Goal: Contribute content: Add original content to the website for others to see

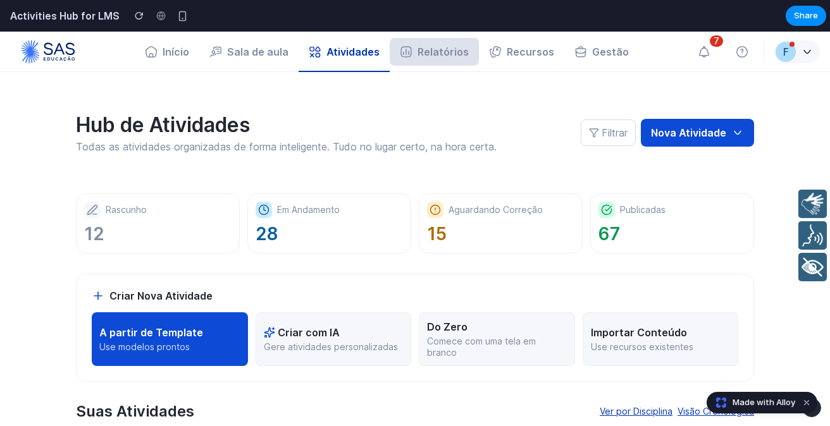
click at [427, 58] on button "Relatórios" at bounding box center [434, 52] width 89 height 28
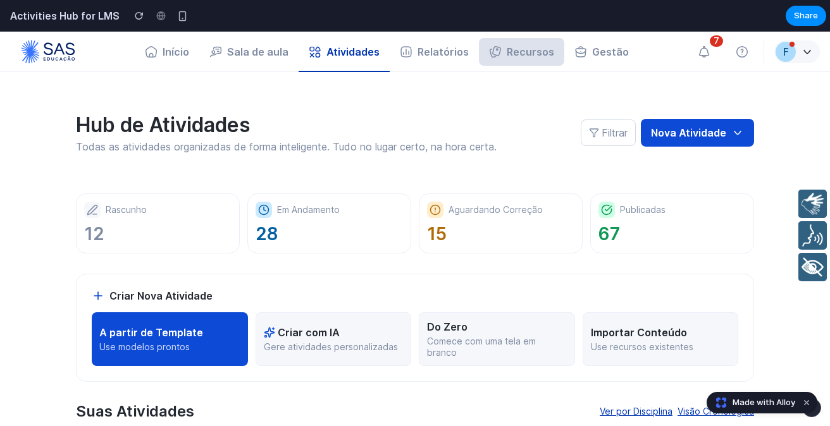
click at [511, 51] on button "Recursos" at bounding box center [521, 52] width 85 height 28
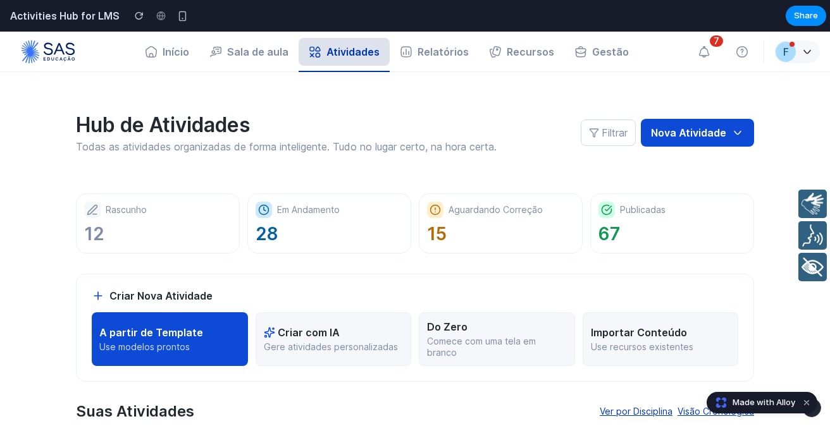
click at [348, 52] on button "Atividades" at bounding box center [343, 52] width 91 height 28
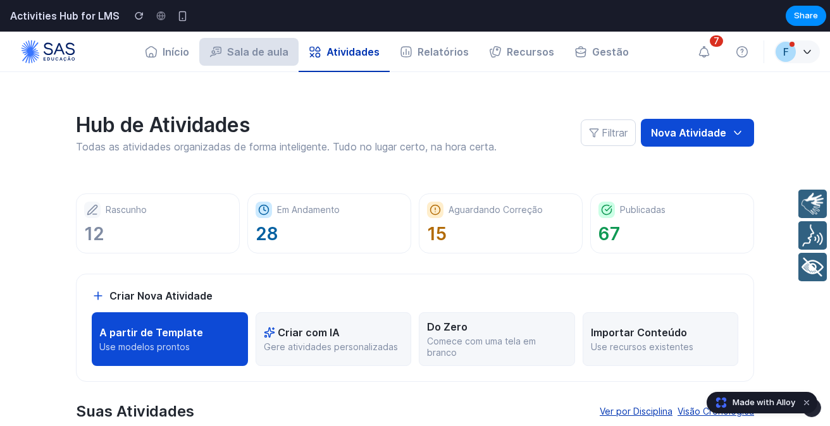
click at [251, 59] on button "Sala de aula" at bounding box center [248, 52] width 99 height 28
click at [339, 213] on div "Em Andamento" at bounding box center [328, 209] width 147 height 16
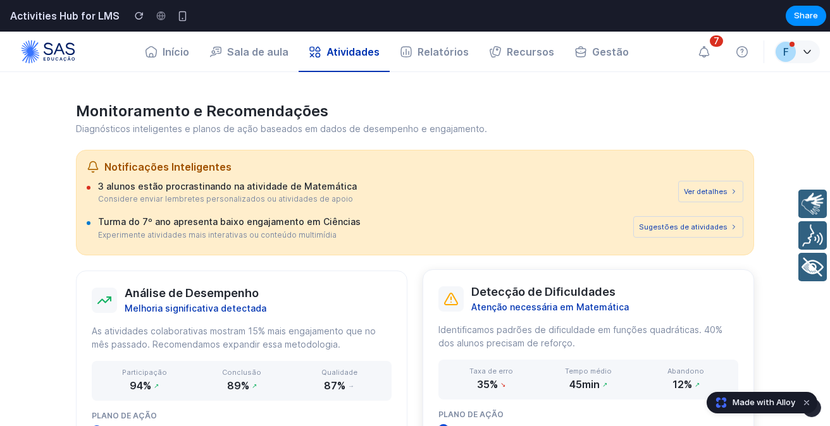
scroll to position [651, 0]
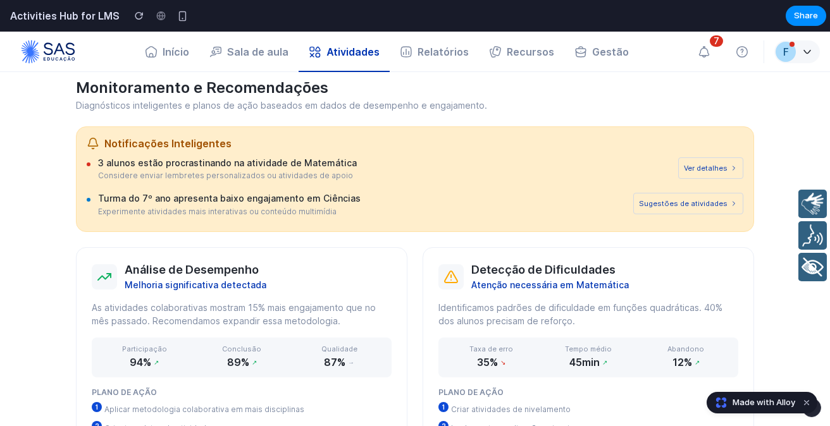
click at [707, 168] on button "Ver detalhes" at bounding box center [710, 167] width 65 height 21
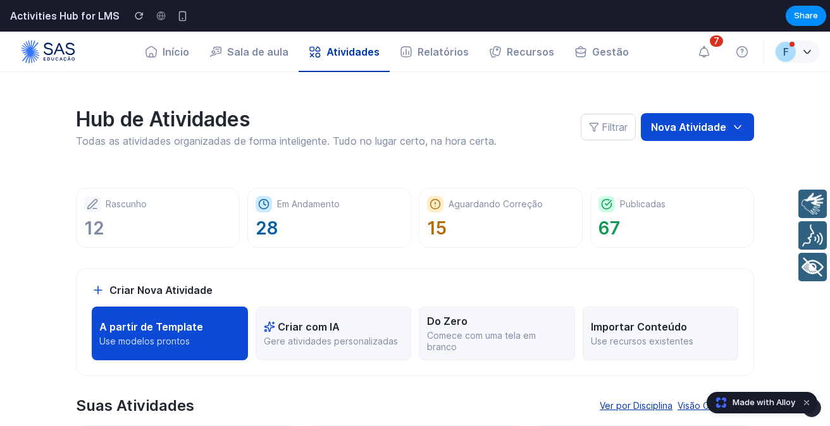
scroll to position [0, 0]
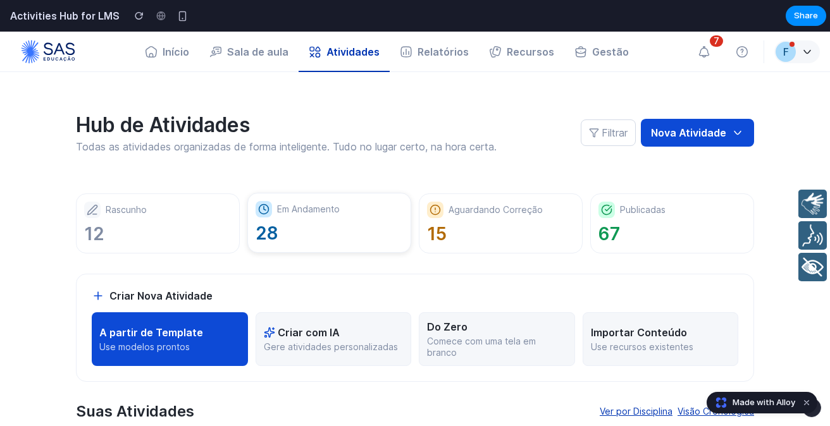
click at [300, 228] on p "28" at bounding box center [328, 234] width 147 height 22
click at [501, 242] on p "15" at bounding box center [500, 234] width 147 height 22
click at [592, 236] on div "Publicadas 67" at bounding box center [672, 223] width 164 height 60
click at [801, 53] on icon at bounding box center [807, 52] width 13 height 13
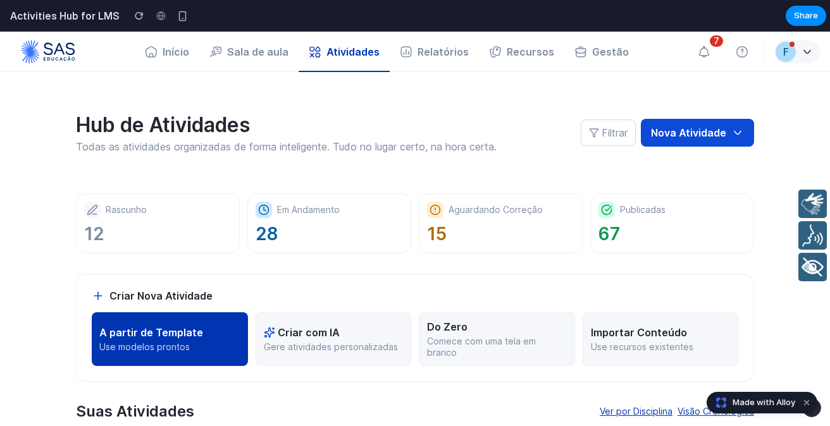
click at [152, 357] on button "A partir de Template Use modelos prontos" at bounding box center [170, 339] width 156 height 54
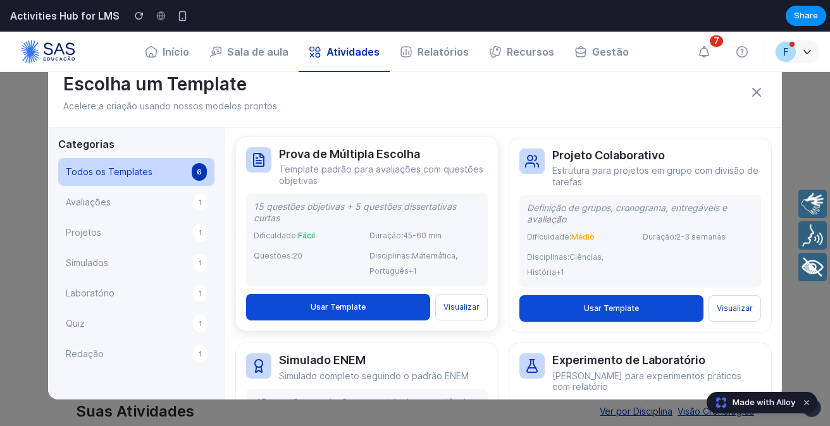
click at [354, 307] on button "Usar Template" at bounding box center [338, 307] width 184 height 27
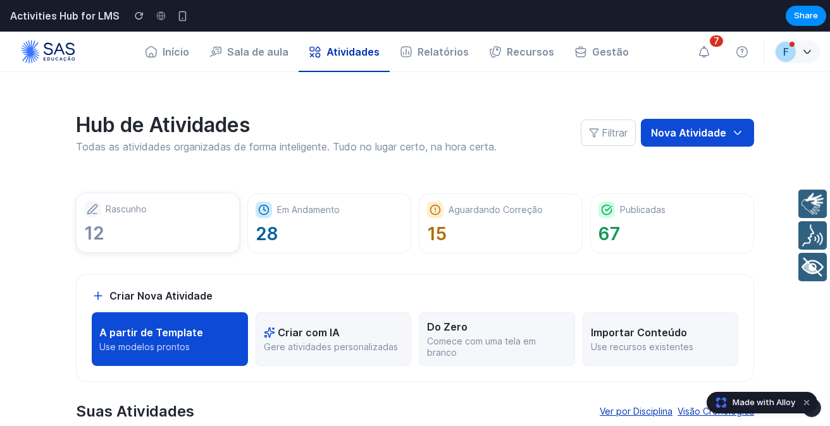
click at [144, 224] on p "12" at bounding box center [157, 234] width 147 height 22
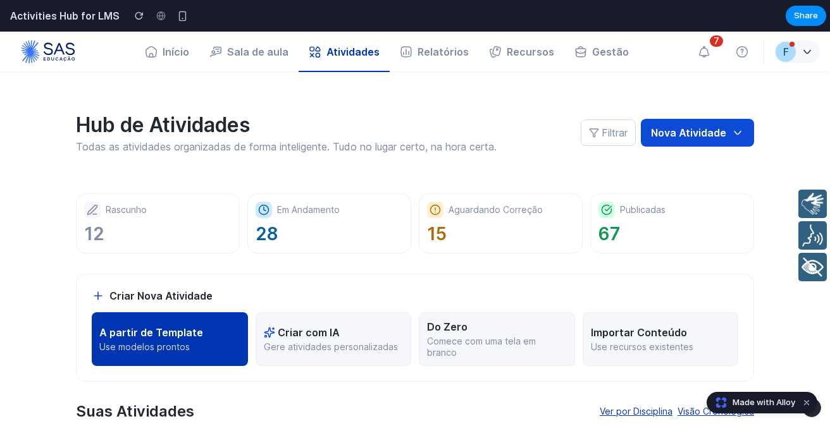
click at [169, 331] on p "A partir de Template" at bounding box center [151, 332] width 104 height 13
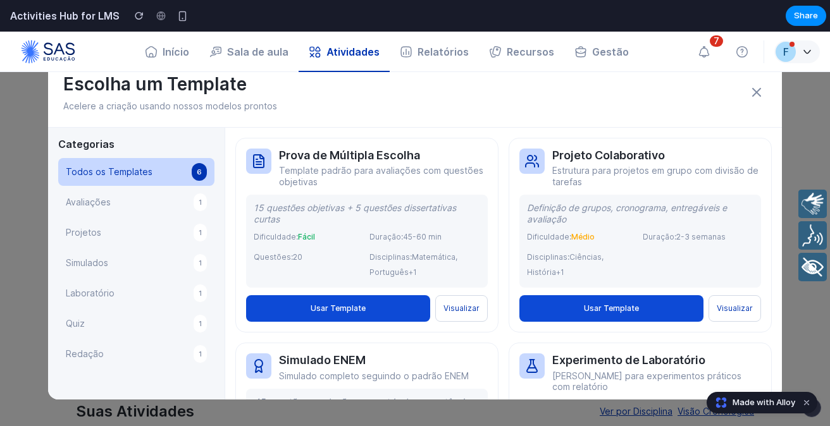
click at [749, 87] on icon at bounding box center [756, 92] width 15 height 15
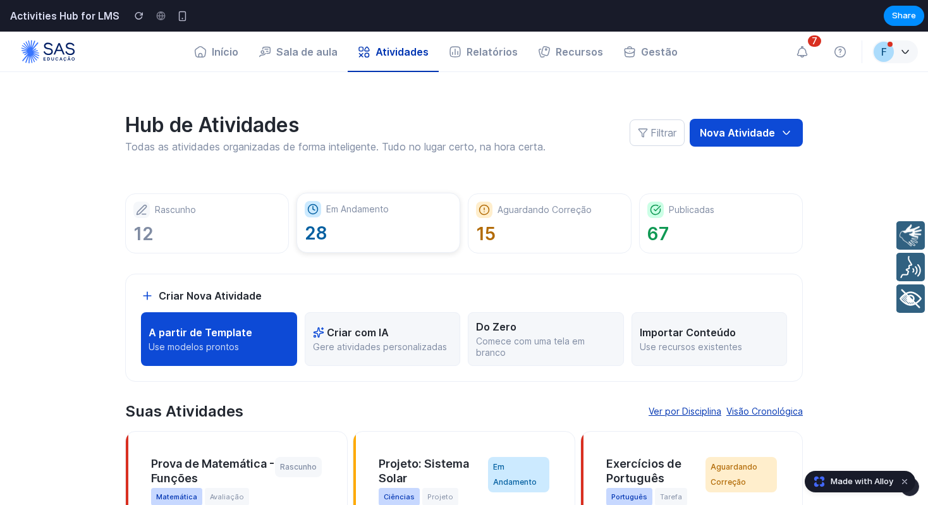
click at [364, 232] on p "28" at bounding box center [378, 234] width 147 height 22
click at [533, 249] on div "Aguardando Correção 15" at bounding box center [550, 223] width 164 height 60
click at [699, 236] on p "67" at bounding box center [720, 234] width 147 height 22
click at [383, 354] on button "Criar com IA Gere atividades personalizadas" at bounding box center [383, 339] width 156 height 54
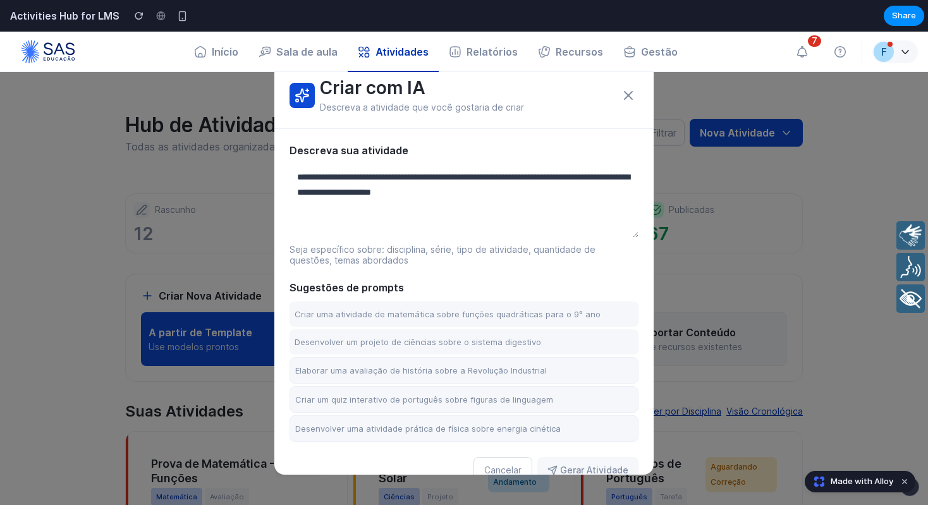
click at [512, 180] on textarea at bounding box center [464, 200] width 349 height 76
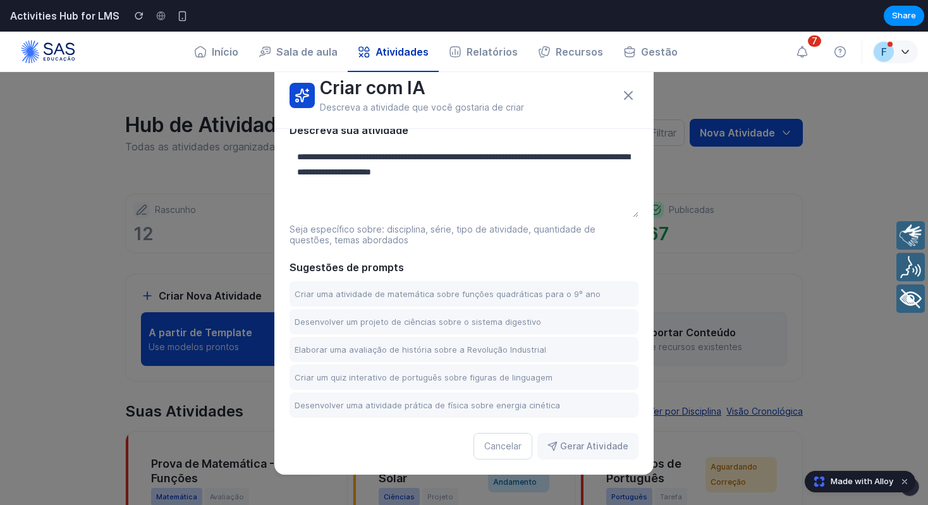
click at [464, 152] on textarea at bounding box center [464, 180] width 349 height 76
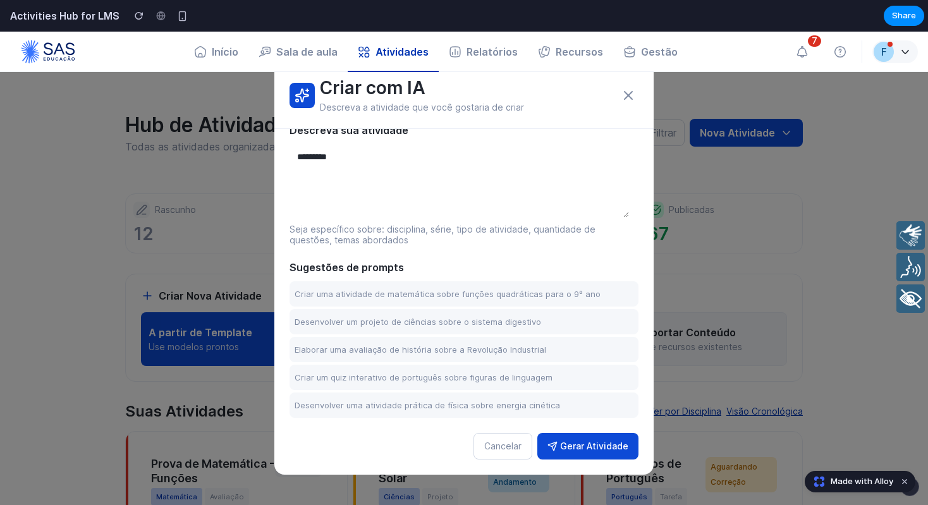
scroll to position [0, 0]
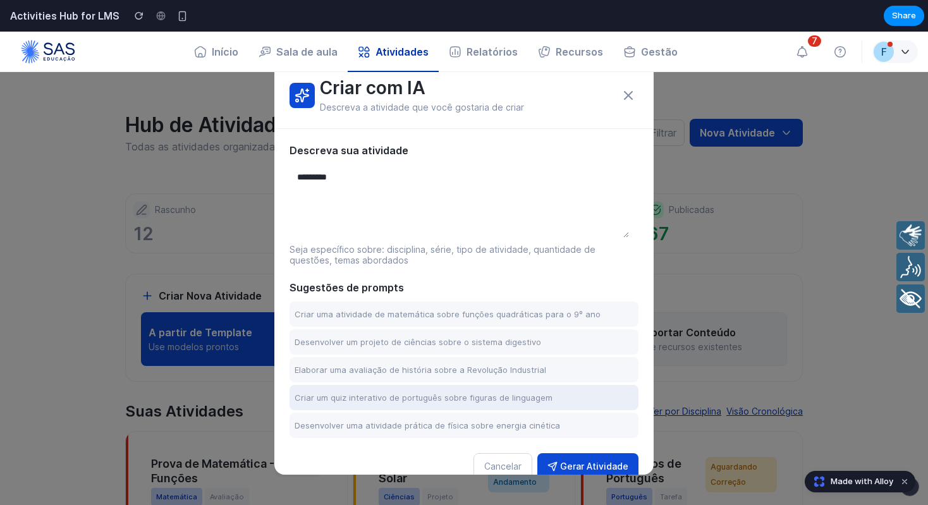
click at [536, 407] on button "Criar um quiz interativo de português sobre figuras de linguagem" at bounding box center [464, 397] width 349 height 25
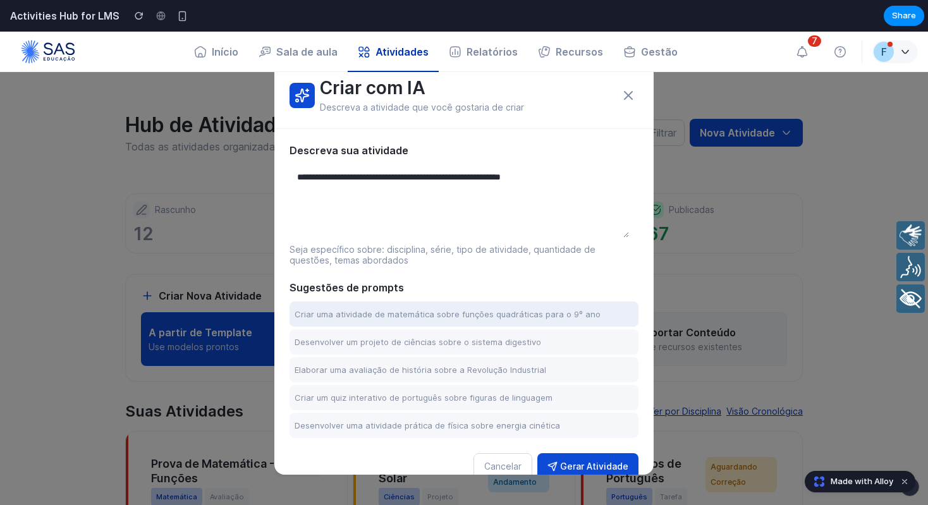
click at [522, 310] on button "Criar uma atividade de matemática sobre funções quadráticas para o 9º ano" at bounding box center [464, 314] width 349 height 25
type textarea "**********"
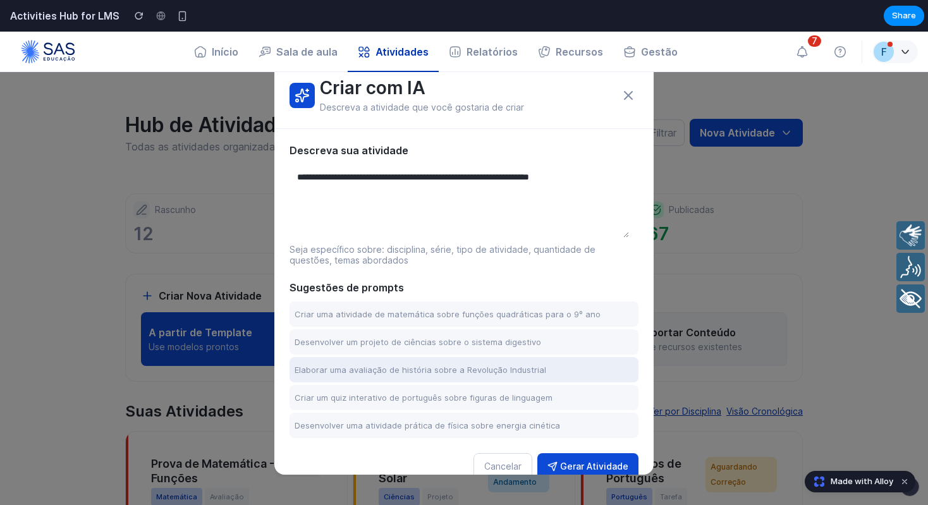
scroll to position [27, 0]
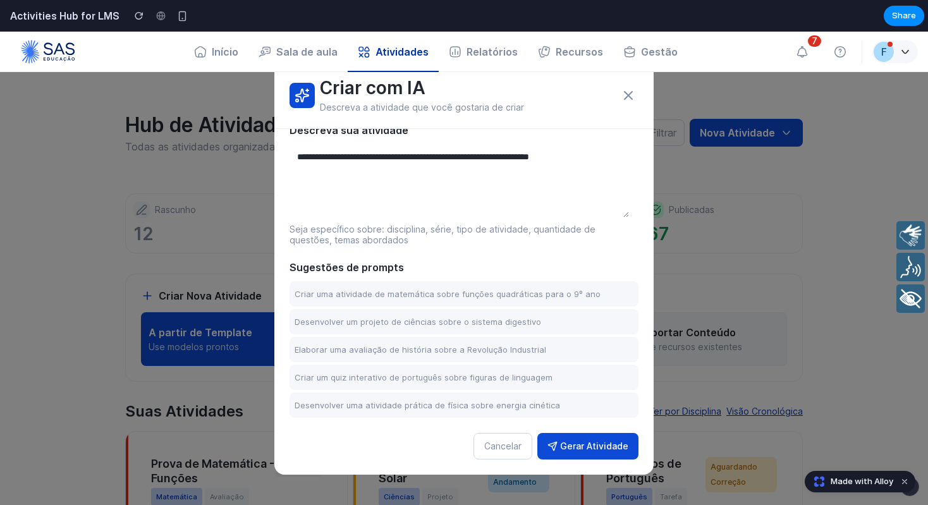
click at [586, 451] on button "Gerar Atividade" at bounding box center [587, 446] width 101 height 27
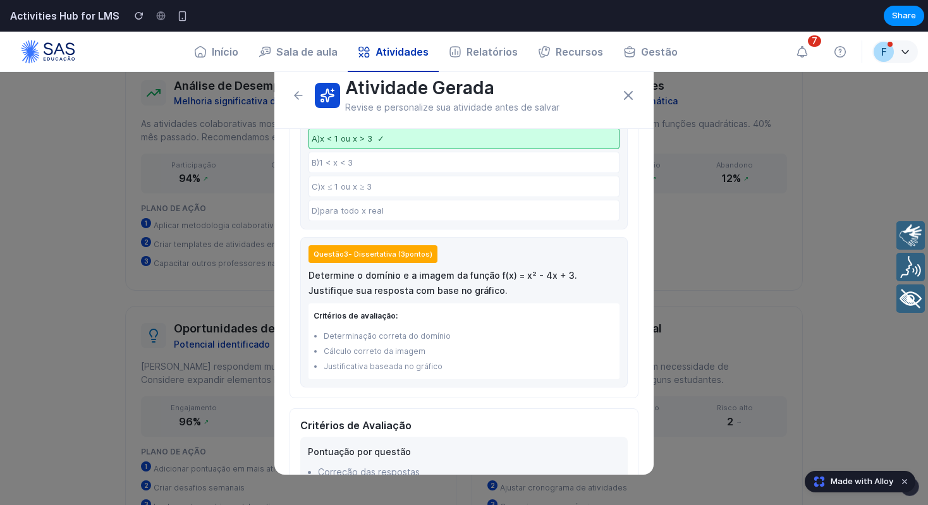
scroll to position [0, 0]
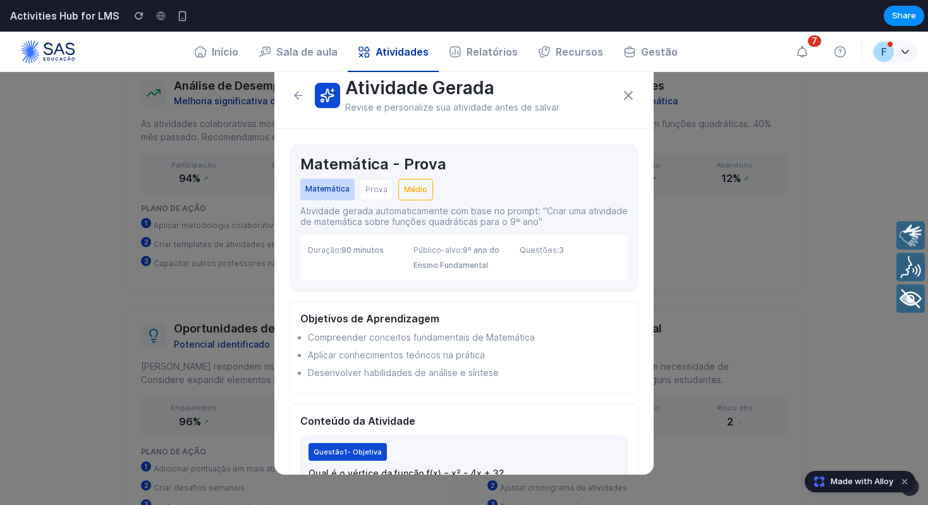
click at [625, 99] on icon at bounding box center [629, 96] width 8 height 8
